Goal: Task Accomplishment & Management: Manage account settings

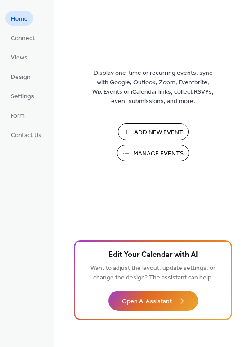
click at [145, 151] on span "Manage Events" at bounding box center [158, 153] width 50 height 9
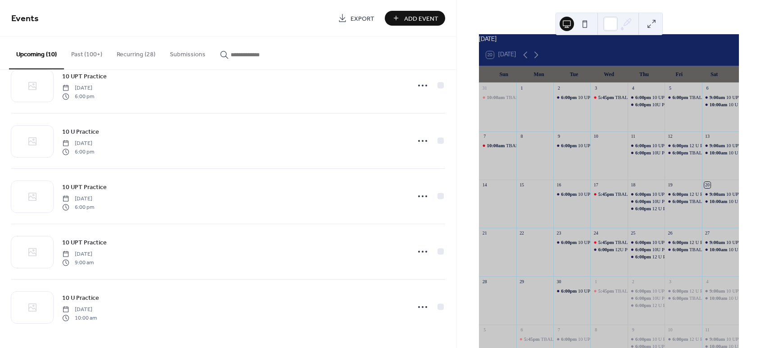
scroll to position [2, 0]
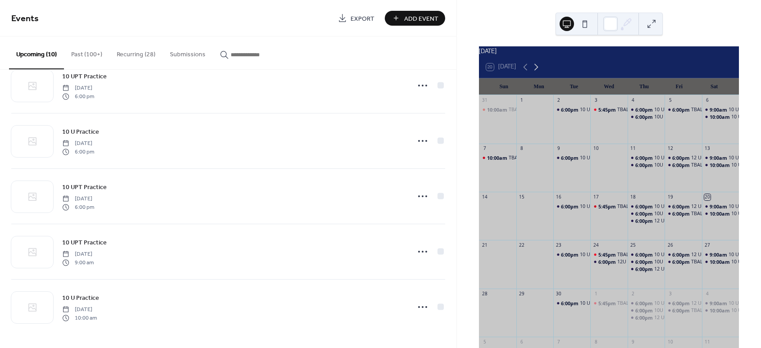
click at [534, 73] on icon at bounding box center [536, 67] width 11 height 11
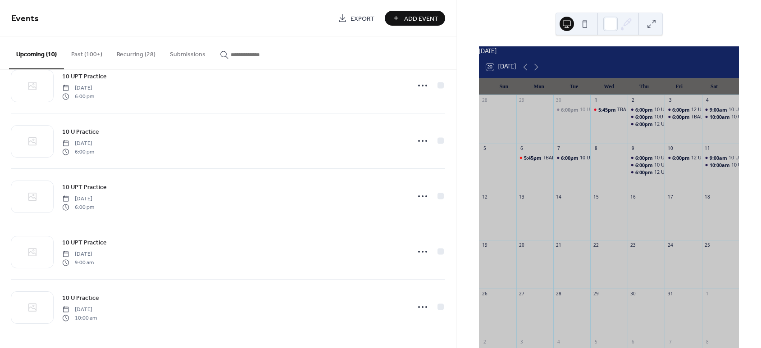
click at [609, 132] on div "5:45pm TBALL Game" at bounding box center [608, 123] width 37 height 35
click at [524, 73] on icon at bounding box center [525, 67] width 11 height 11
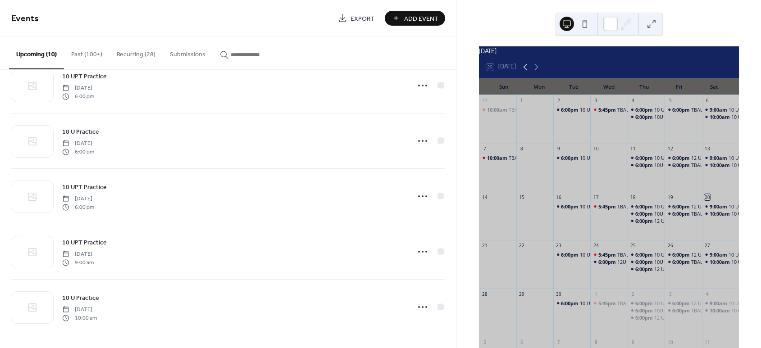
click at [524, 73] on icon at bounding box center [525, 67] width 11 height 11
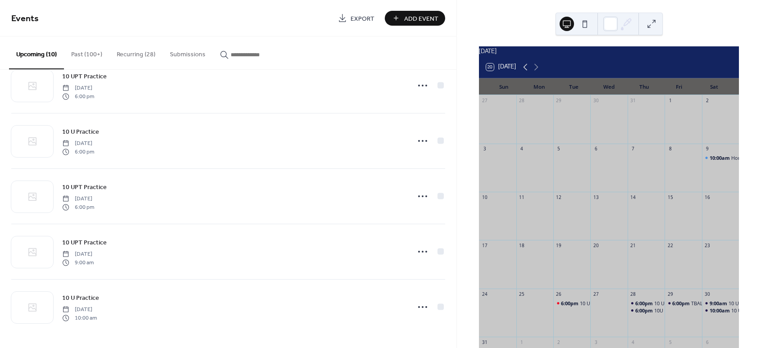
click at [524, 73] on icon at bounding box center [525, 67] width 11 height 11
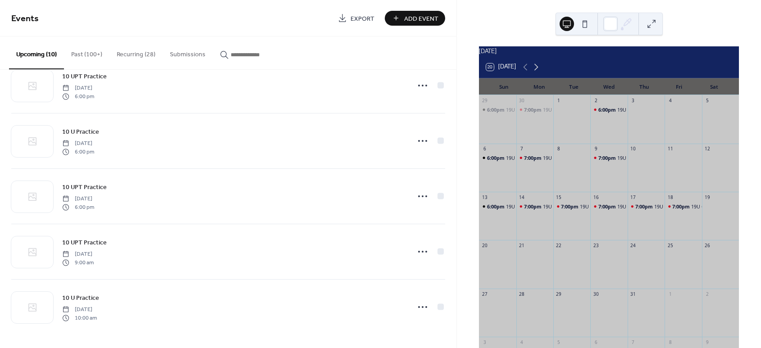
click at [538, 73] on icon at bounding box center [536, 67] width 11 height 11
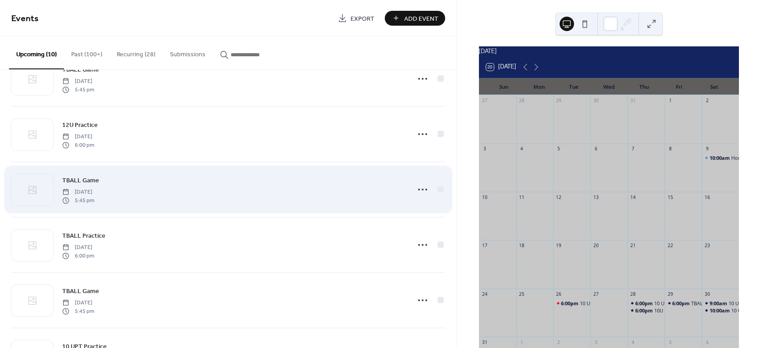
scroll to position [0, 0]
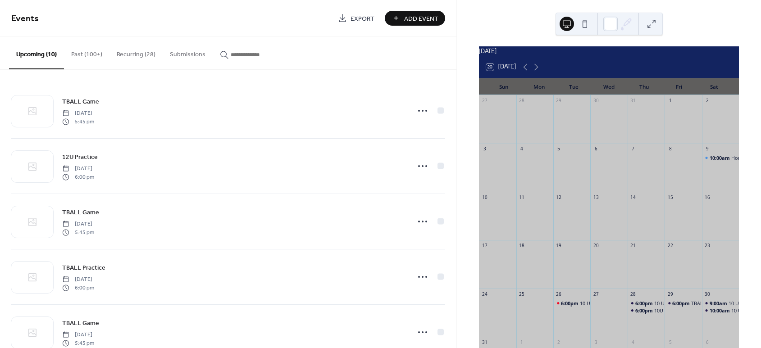
click at [137, 56] on button "Recurring (28)" at bounding box center [136, 53] width 53 height 32
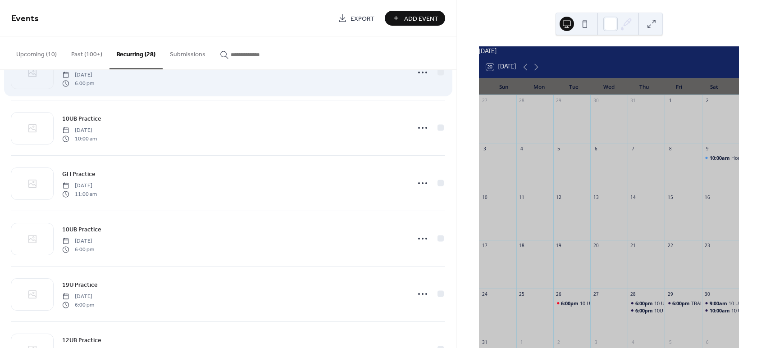
scroll to position [714, 0]
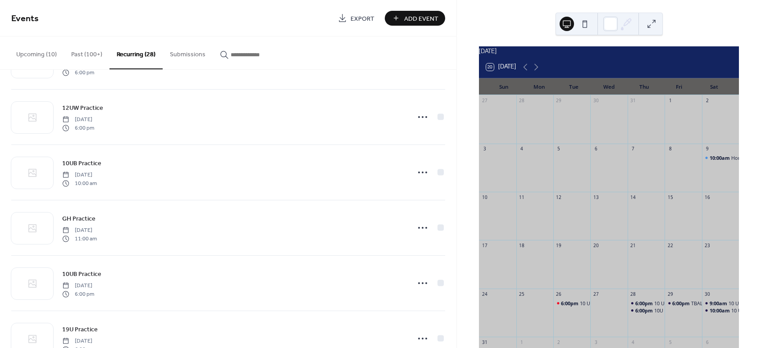
click at [39, 55] on button "Upcoming (10)" at bounding box center [36, 53] width 55 height 32
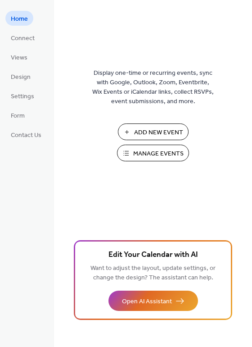
click at [160, 153] on span "Manage Events" at bounding box center [158, 153] width 50 height 9
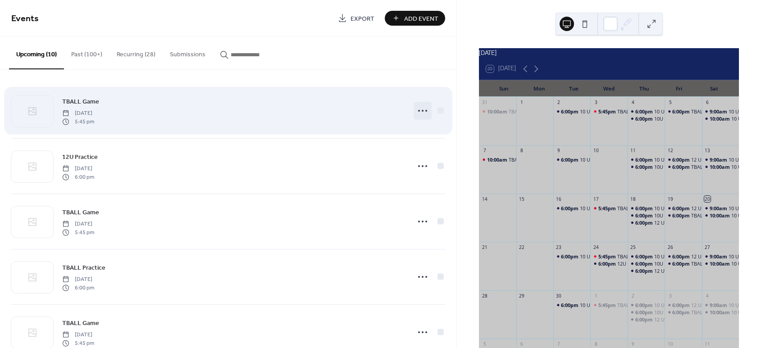
click at [418, 110] on circle at bounding box center [419, 111] width 2 height 2
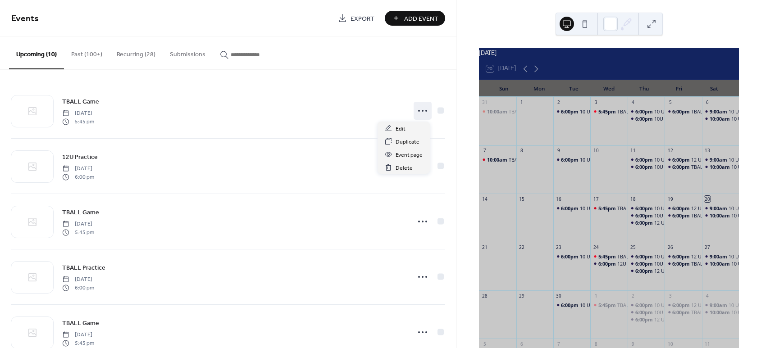
click at [425, 49] on div "Upcoming (10) Past (100+) Recurring (28) Submissions" at bounding box center [228, 53] width 457 height 33
click at [649, 260] on span "6:00pm" at bounding box center [645, 256] width 19 height 7
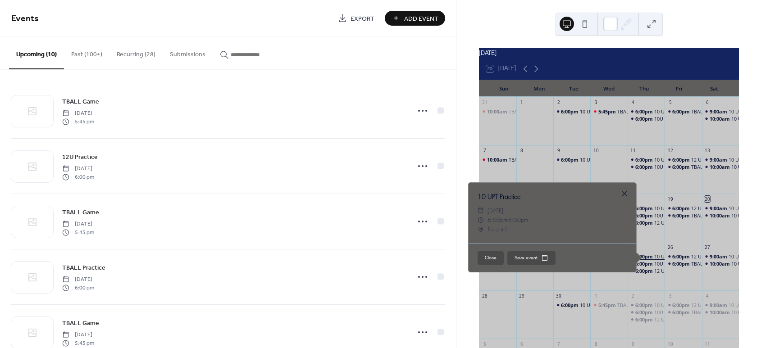
click at [649, 260] on span "6:00pm" at bounding box center [645, 256] width 19 height 7
click at [519, 225] on span "8:00pm" at bounding box center [518, 219] width 20 height 9
click at [622, 197] on div at bounding box center [624, 194] width 13 height 13
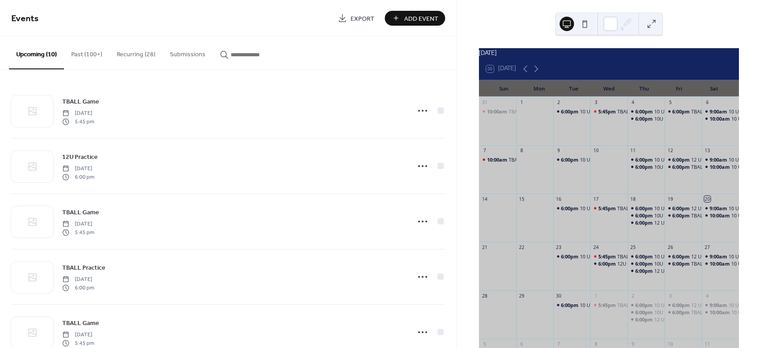
click at [142, 57] on button "Recurring (28)" at bounding box center [136, 53] width 53 height 32
click at [41, 58] on button "Upcoming (10)" at bounding box center [36, 53] width 55 height 32
click at [41, 56] on button "Upcoming (10)" at bounding box center [36, 53] width 55 height 33
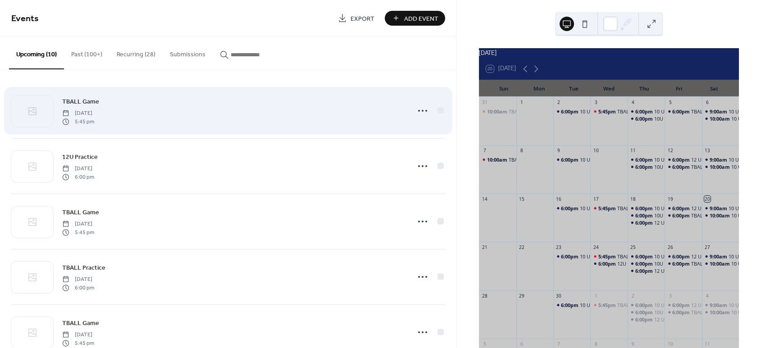
click at [74, 102] on span "TBALL Game" at bounding box center [80, 101] width 37 height 9
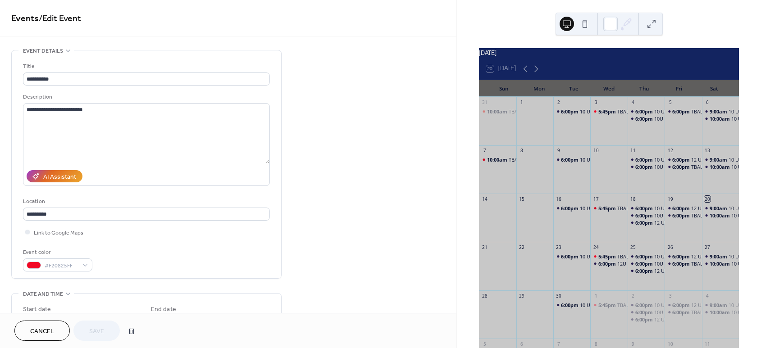
click at [366, 43] on div "**********" at bounding box center [228, 156] width 457 height 313
click at [40, 333] on span "Cancel" at bounding box center [42, 331] width 24 height 9
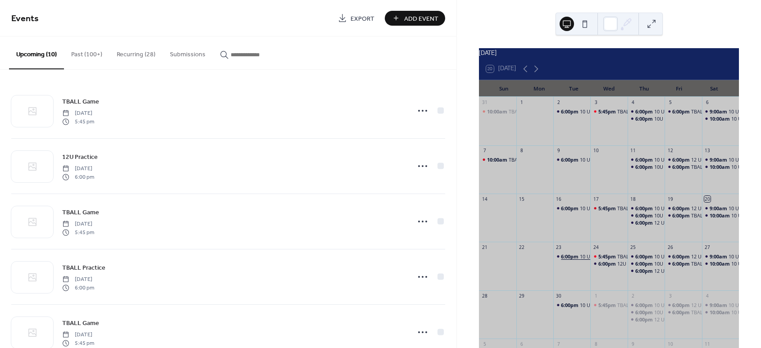
click at [575, 260] on span "6:00pm" at bounding box center [570, 256] width 19 height 7
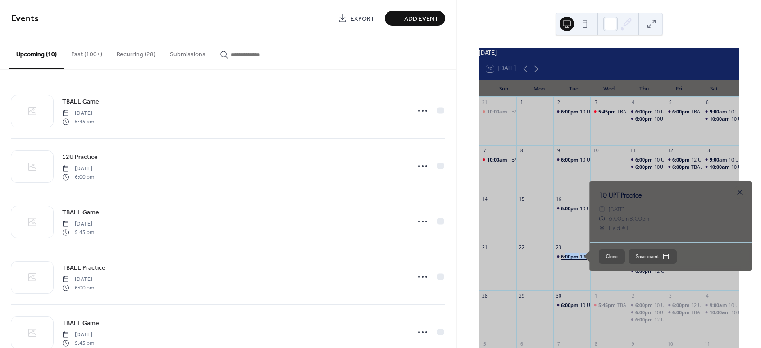
click at [575, 260] on span "6:00pm" at bounding box center [570, 256] width 19 height 7
click at [506, 24] on div "September 2025 20 Today Sun Mon Tue Wed Thu Fri Sat 31 10:00am TBALL Game 1 2 6…" at bounding box center [609, 174] width 304 height 348
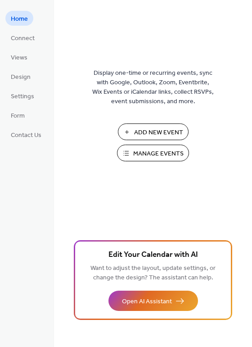
click at [155, 153] on span "Manage Events" at bounding box center [158, 153] width 50 height 9
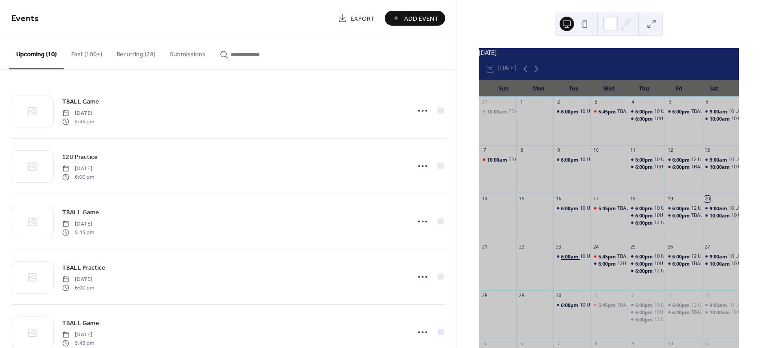
click at [573, 260] on span "6:00pm" at bounding box center [570, 256] width 19 height 7
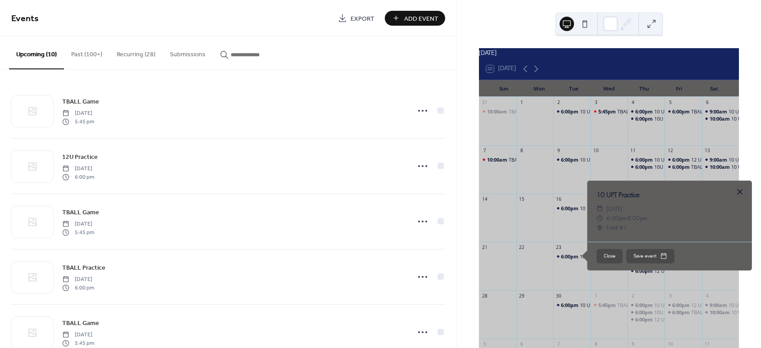
click at [743, 197] on div at bounding box center [740, 192] width 13 height 13
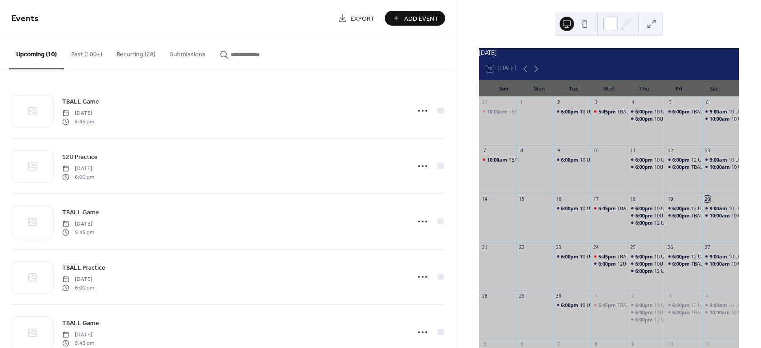
click at [236, 56] on input "button" at bounding box center [258, 54] width 54 height 9
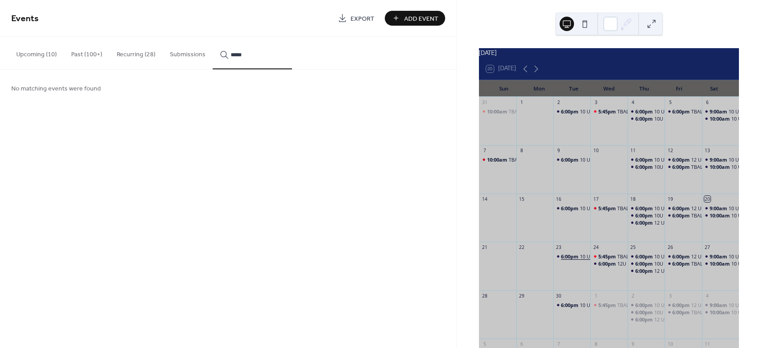
click at [574, 260] on span "6:00pm" at bounding box center [570, 256] width 19 height 7
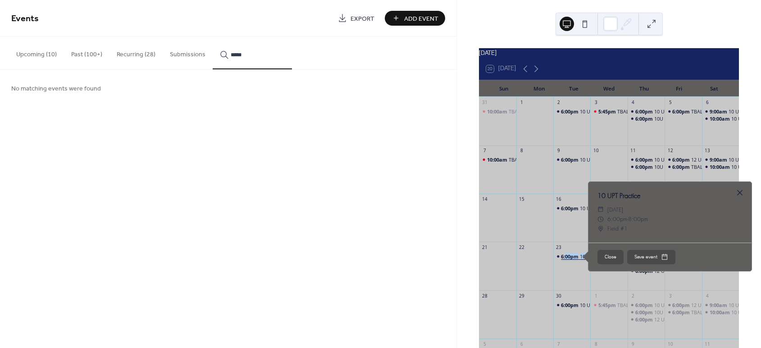
click at [574, 260] on span "6:00pm" at bounding box center [570, 256] width 19 height 7
click at [282, 51] on button "*****" at bounding box center [252, 53] width 79 height 33
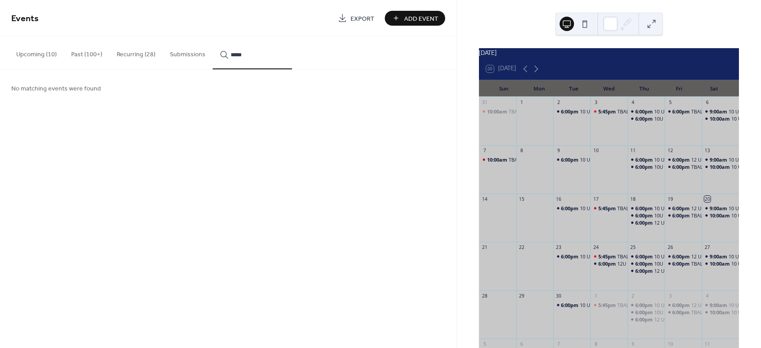
click at [261, 54] on input "*****" at bounding box center [258, 54] width 54 height 9
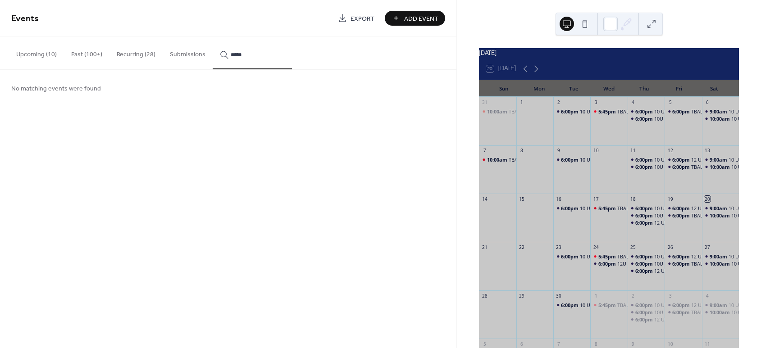
click at [261, 54] on input "*****" at bounding box center [258, 54] width 54 height 9
click at [213, 37] on button "*****" at bounding box center [252, 53] width 79 height 33
click at [583, 260] on div "10 UPT Practice" at bounding box center [598, 256] width 36 height 7
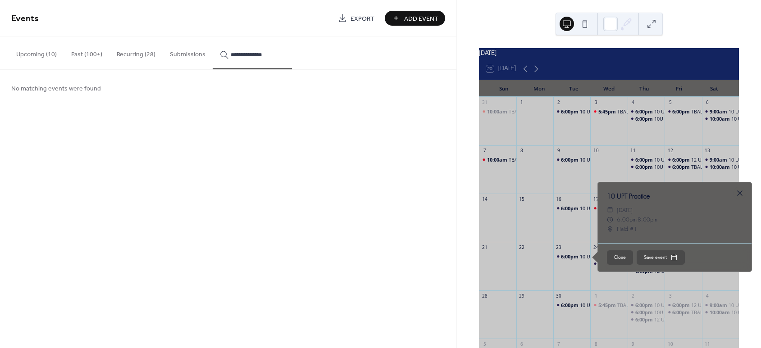
click at [232, 55] on input "**********" at bounding box center [258, 54] width 54 height 9
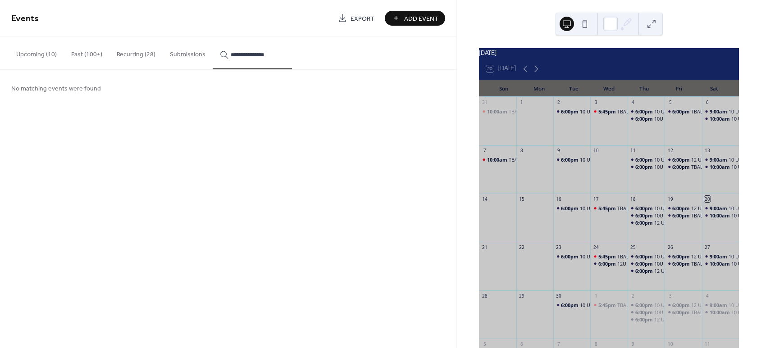
click at [213, 37] on button "**********" at bounding box center [252, 53] width 79 height 33
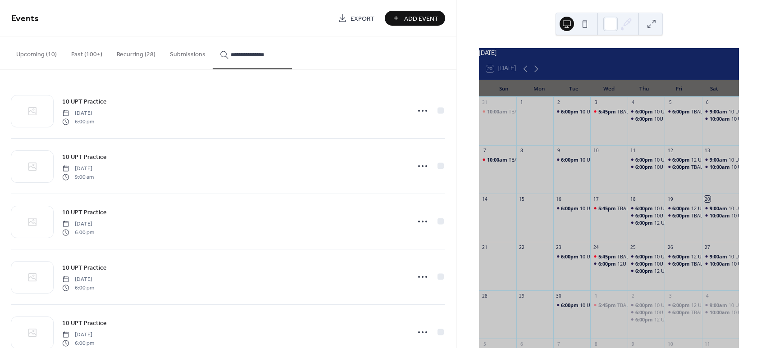
type input "**********"
click at [32, 52] on button "Upcoming (10)" at bounding box center [36, 53] width 55 height 32
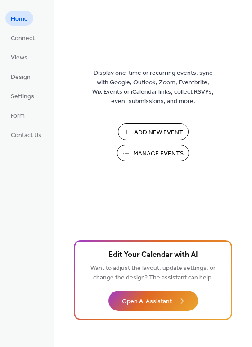
click at [158, 150] on span "Manage Events" at bounding box center [158, 153] width 50 height 9
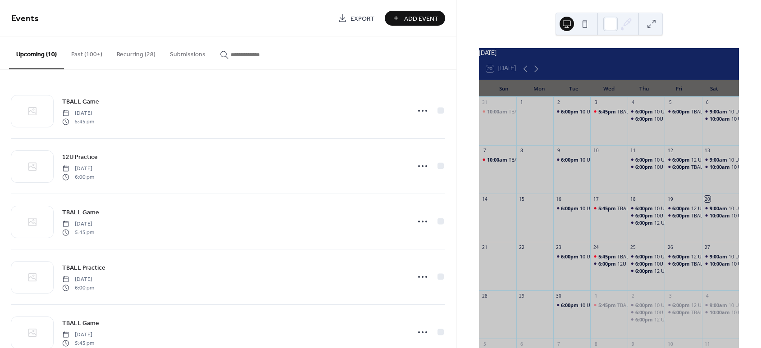
click at [42, 56] on button "Upcoming (10)" at bounding box center [36, 53] width 55 height 33
click at [84, 56] on button "Past (100+)" at bounding box center [87, 53] width 46 height 32
click at [43, 53] on button "Upcoming (10)" at bounding box center [36, 53] width 55 height 32
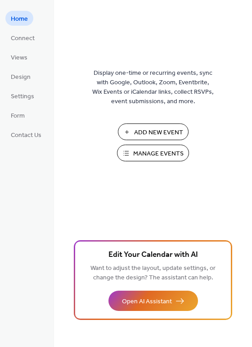
click at [167, 153] on span "Manage Events" at bounding box center [158, 153] width 50 height 9
click at [139, 154] on span "Manage Events" at bounding box center [158, 153] width 50 height 9
click at [158, 154] on span "Manage Events" at bounding box center [158, 153] width 50 height 9
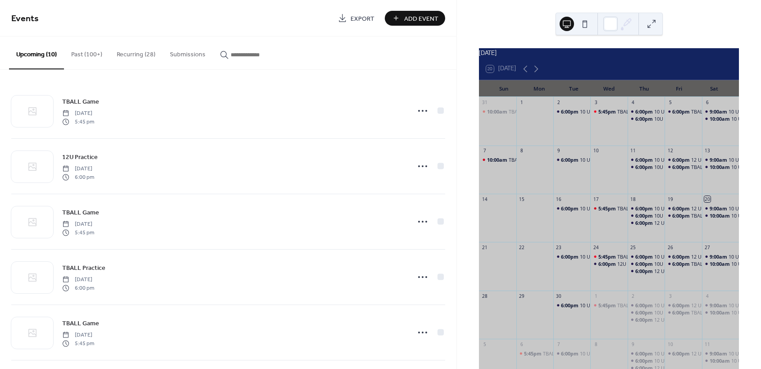
click at [188, 55] on button "Submissions" at bounding box center [188, 53] width 50 height 32
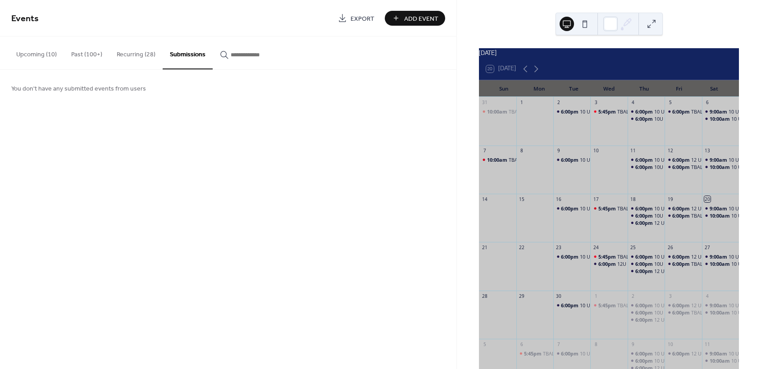
click at [95, 54] on button "Past (100+)" at bounding box center [87, 53] width 46 height 32
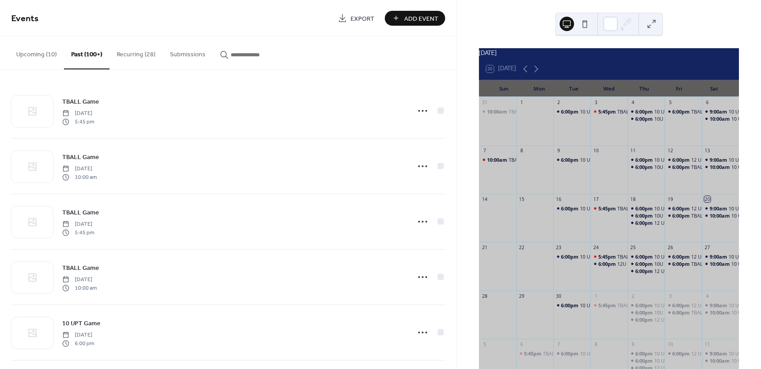
click at [37, 54] on button "Upcoming (10)" at bounding box center [36, 53] width 55 height 32
click at [39, 55] on button "Upcoming (10)" at bounding box center [36, 53] width 55 height 33
